Goal: Navigation & Orientation: Find specific page/section

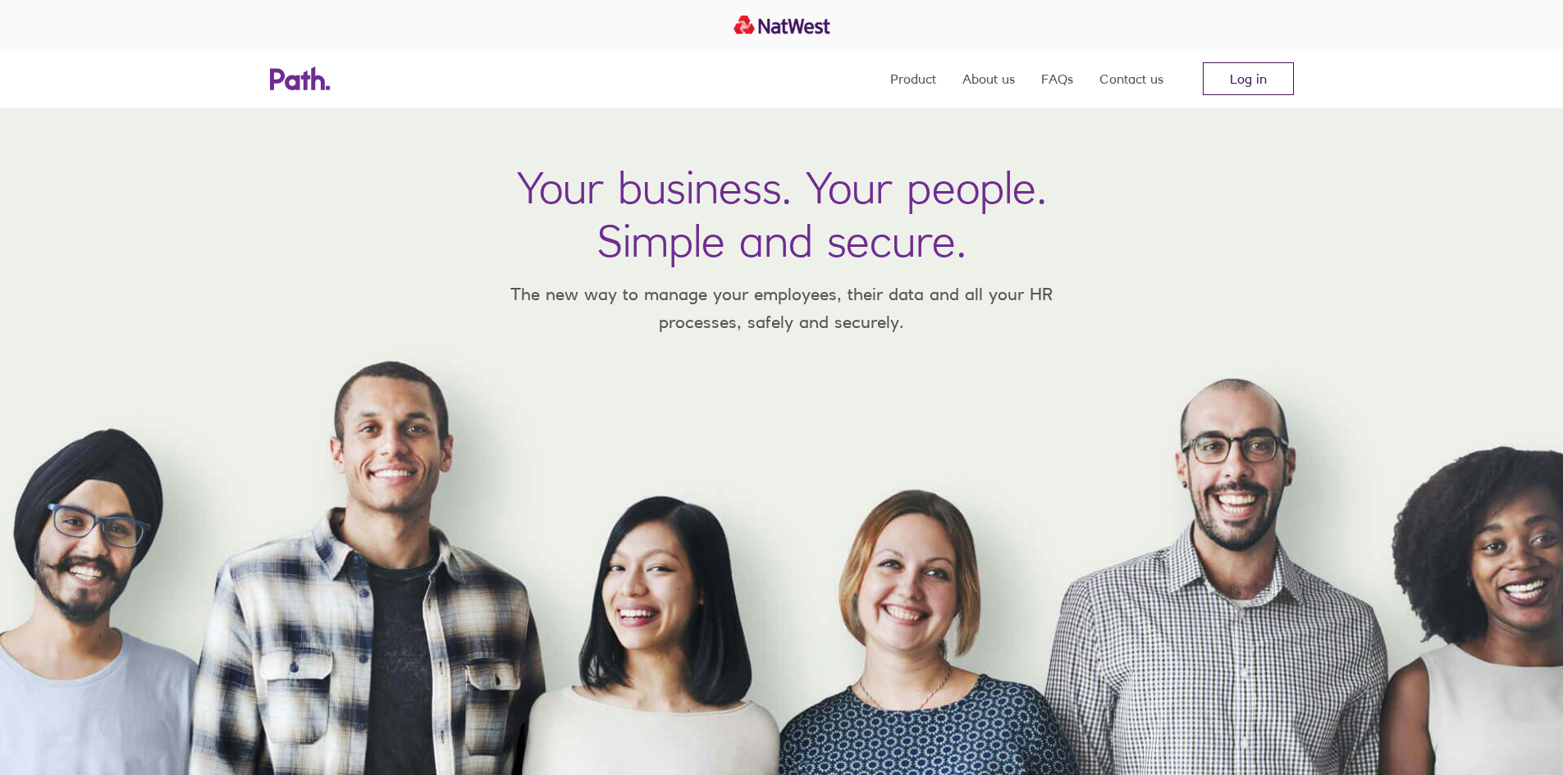
click at [1246, 73] on link "Log in" at bounding box center [1248, 78] width 91 height 33
click at [1248, 75] on link "Log in" at bounding box center [1248, 78] width 91 height 33
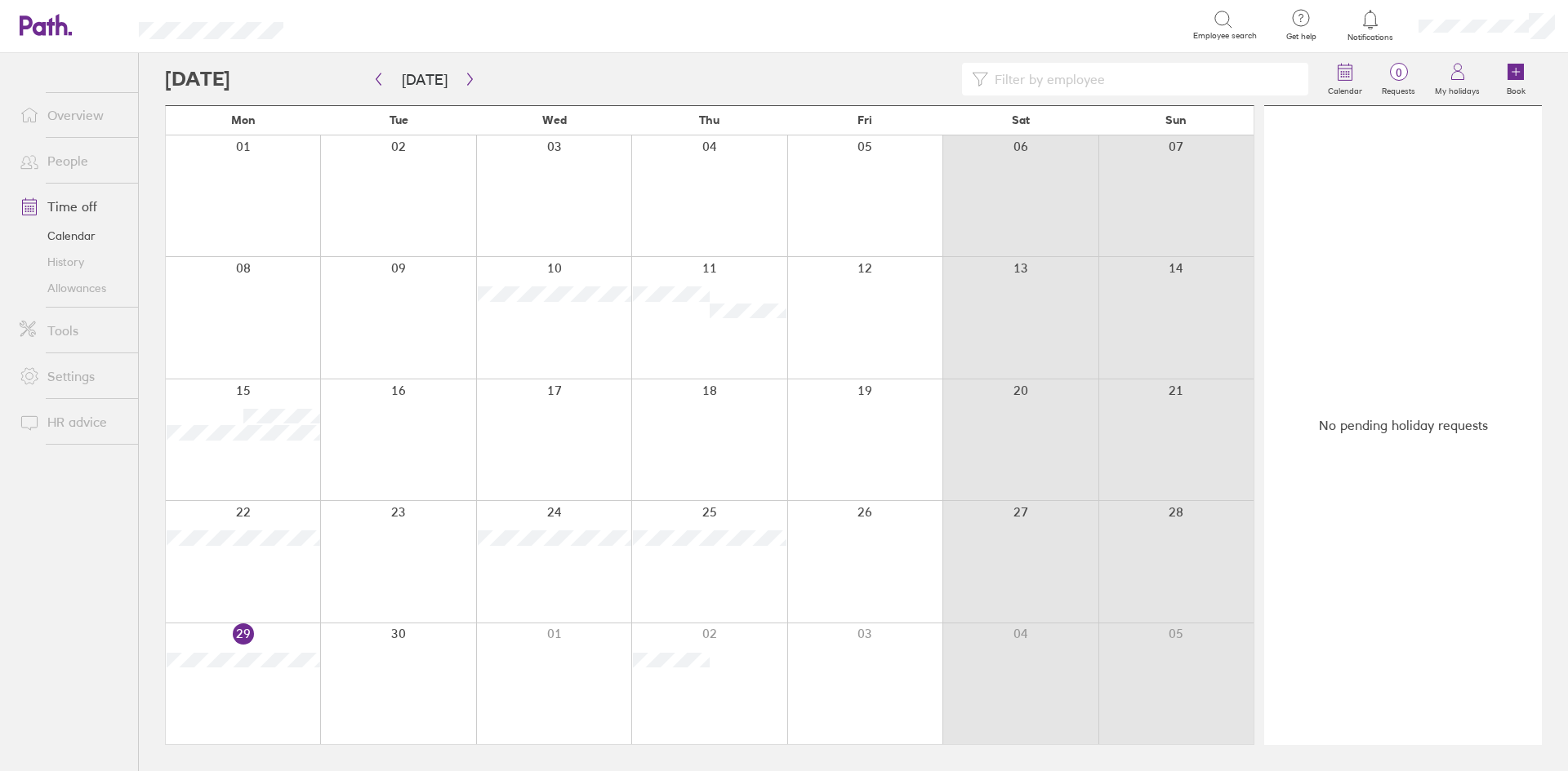
click at [1372, 19] on icon at bounding box center [1370, 20] width 20 height 20
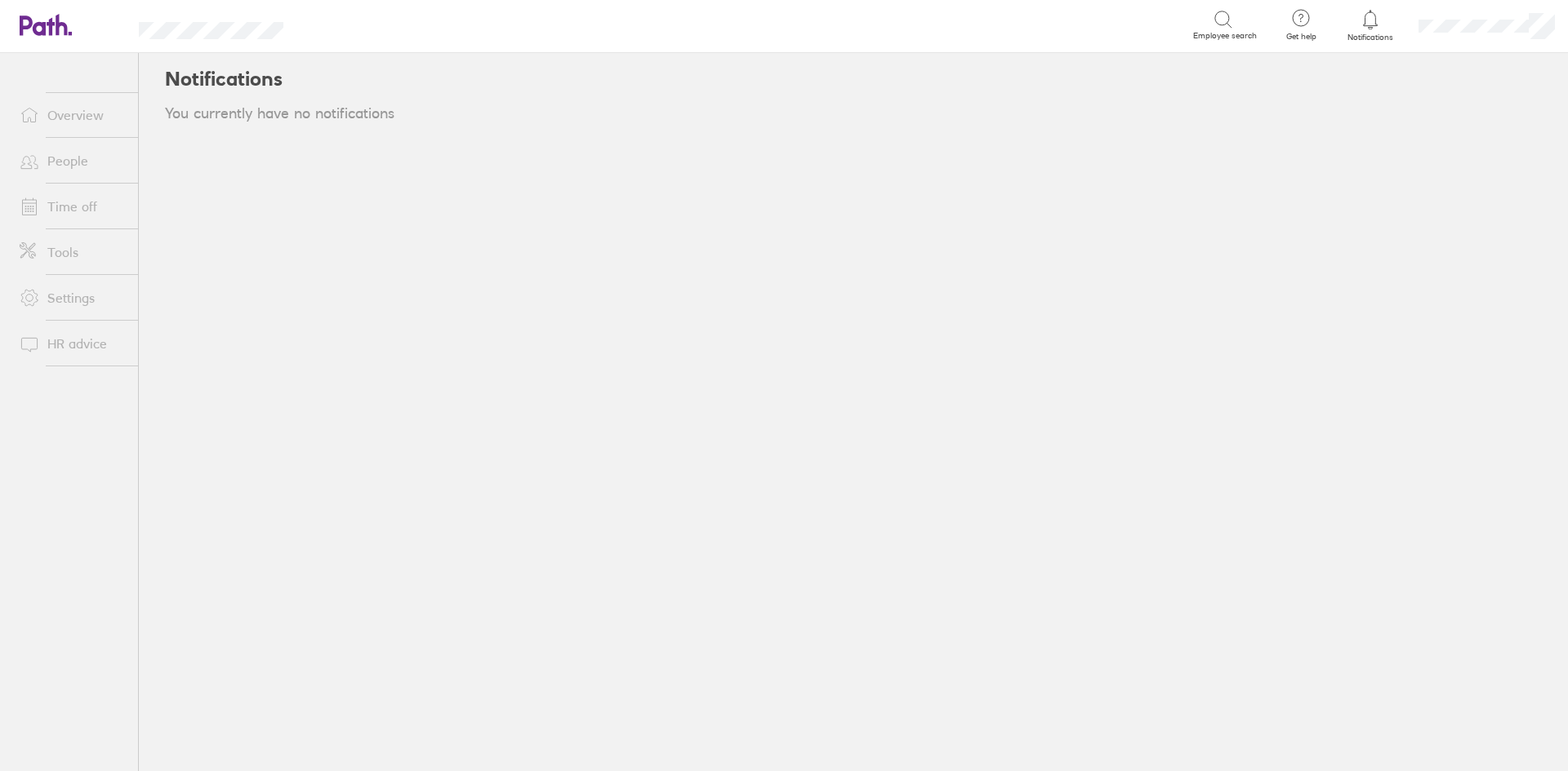
click at [1372, 27] on icon at bounding box center [1370, 20] width 20 height 20
click at [64, 164] on link "People" at bounding box center [73, 160] width 131 height 33
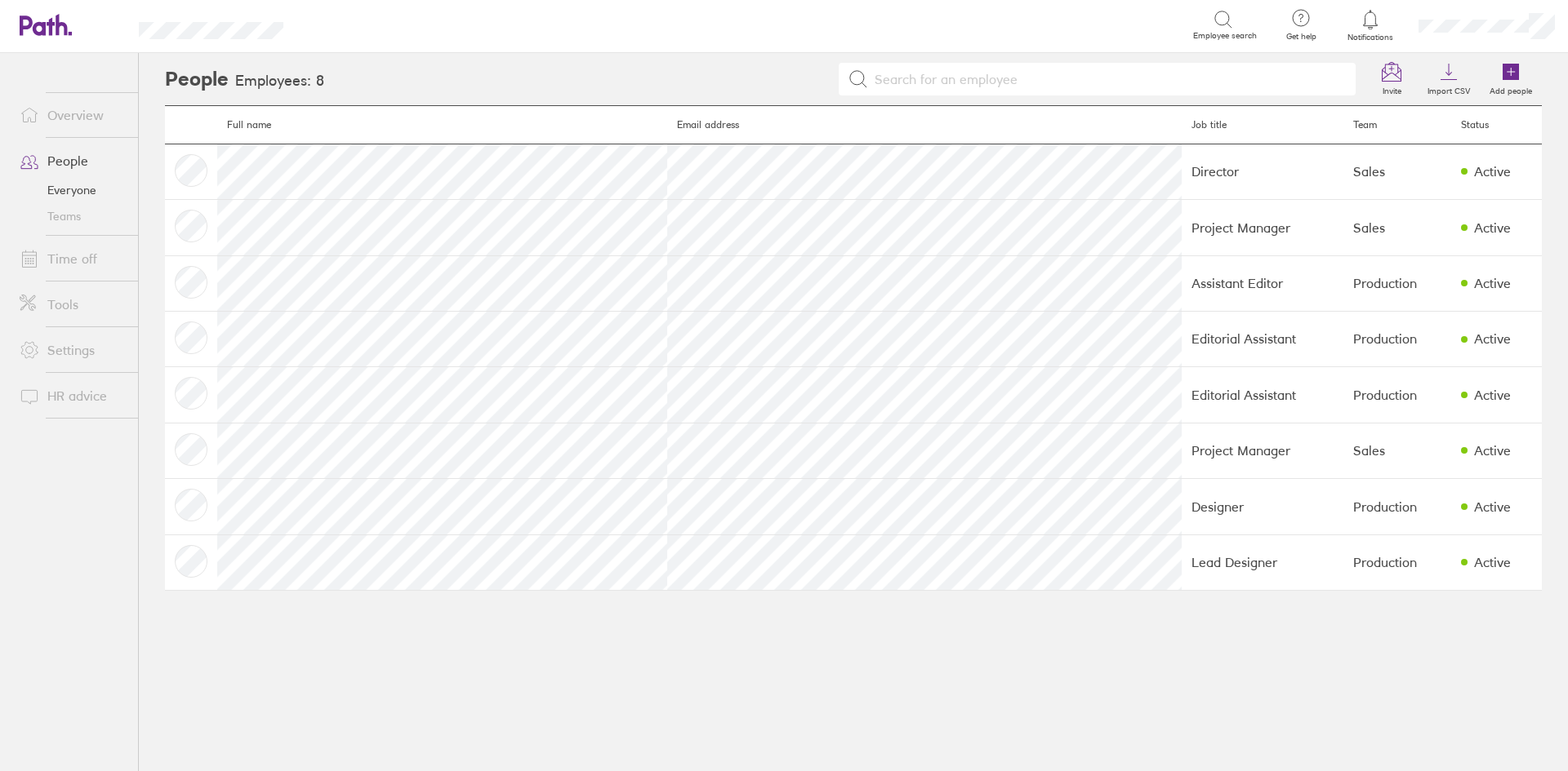
click at [68, 255] on link "Time off" at bounding box center [73, 259] width 131 height 33
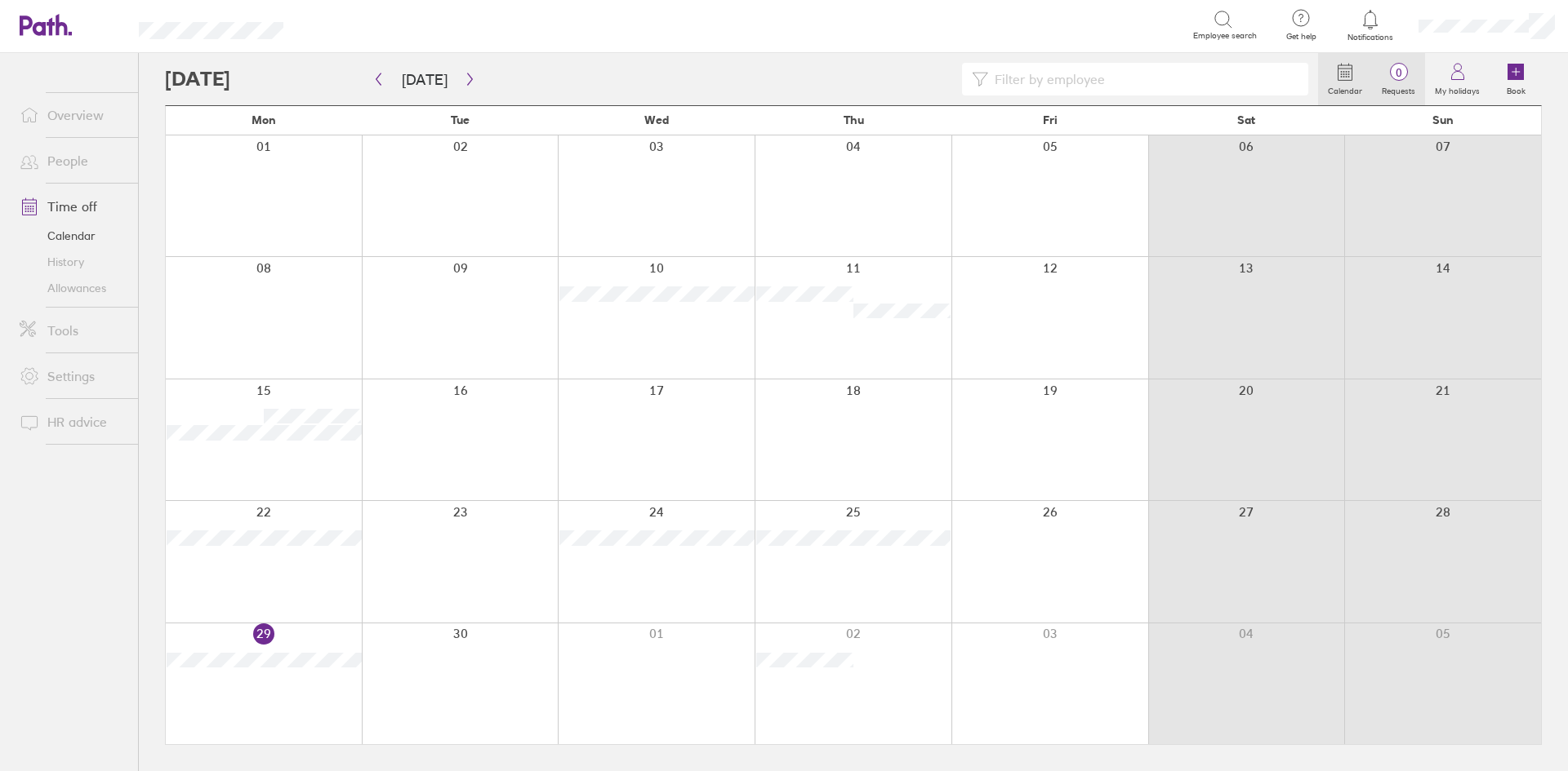
click at [1406, 74] on span "0" at bounding box center [1398, 72] width 53 height 13
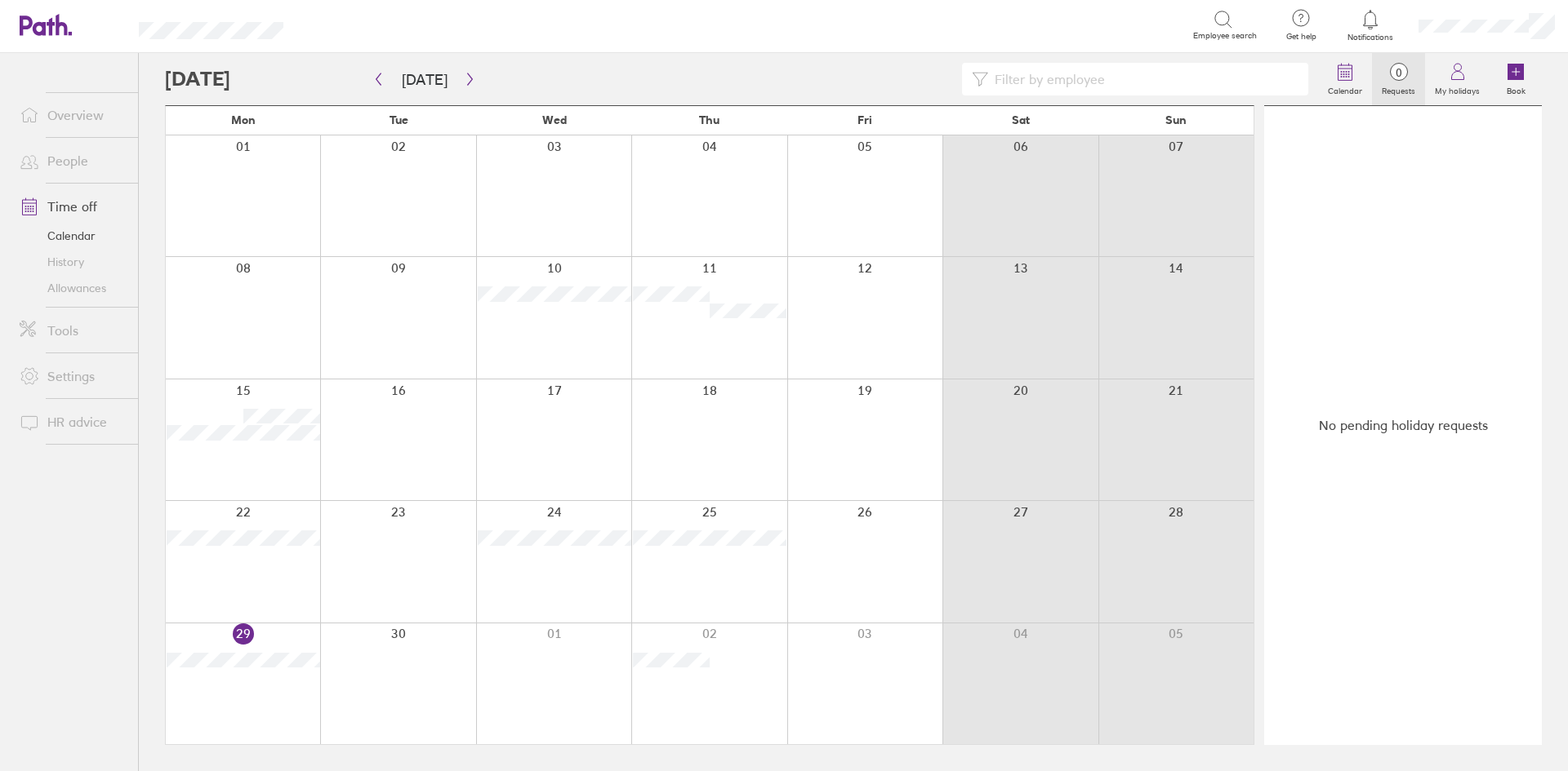
click at [1368, 21] on icon at bounding box center [1370, 20] width 20 height 20
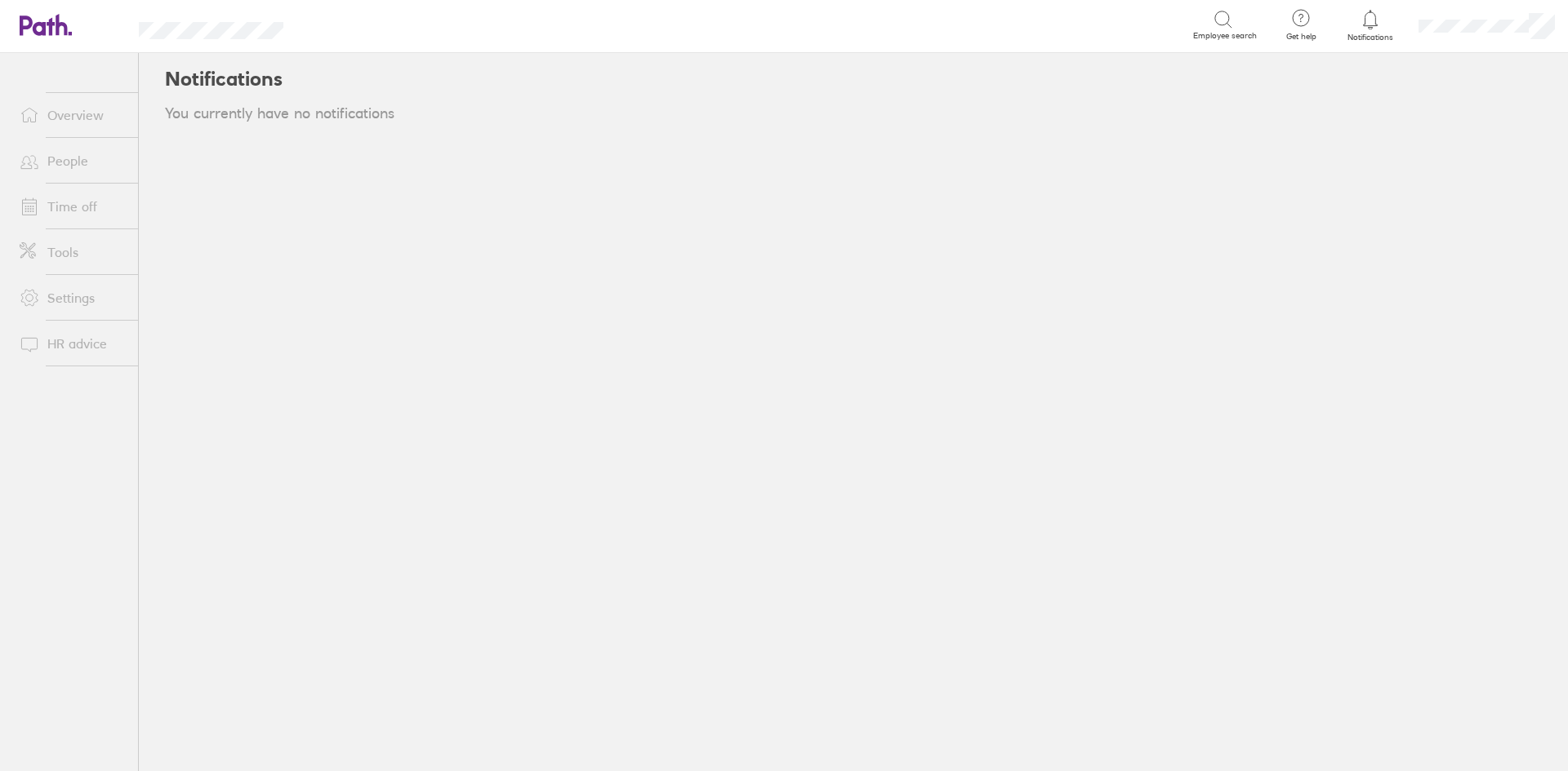
click at [66, 160] on link "People" at bounding box center [73, 160] width 131 height 33
